Goal: Check status: Check status

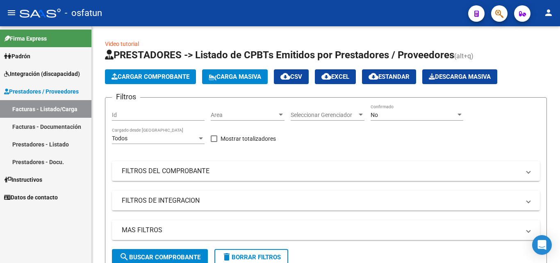
click at [48, 74] on span "Integración (discapacidad)" at bounding box center [42, 73] width 76 height 9
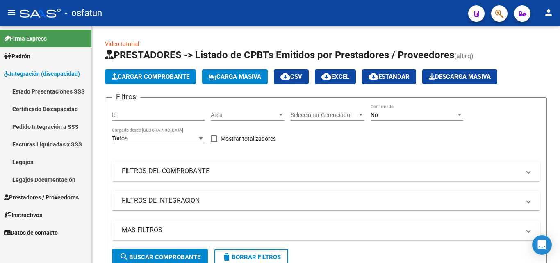
click at [49, 162] on link "Legajos" at bounding box center [45, 162] width 91 height 18
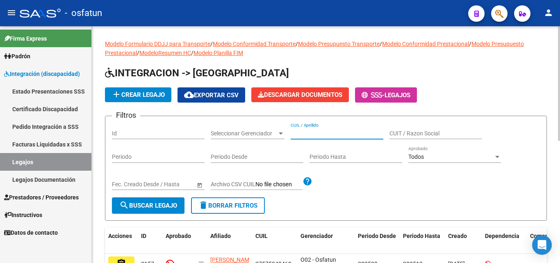
click at [326, 133] on input "CUIL / Apellido" at bounding box center [336, 133] width 93 height 7
paste input "20080677902"
type input "20080677902"
click at [139, 206] on span "search Buscar Legajo" at bounding box center [148, 205] width 58 height 7
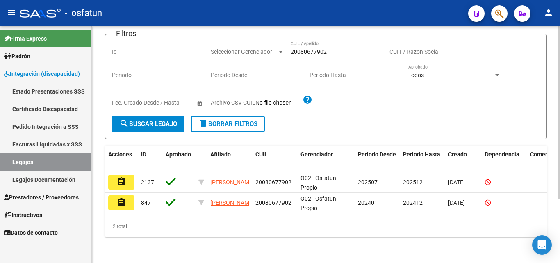
scroll to position [88, 0]
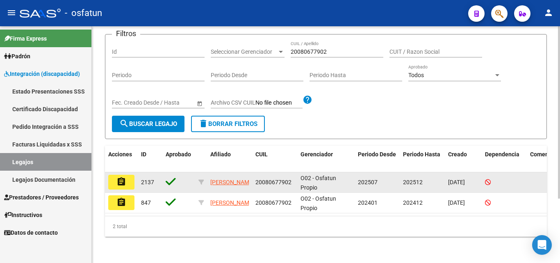
click at [124, 177] on mat-icon "assignment" at bounding box center [121, 182] width 10 height 10
